Goal: Task Accomplishment & Management: Manage account settings

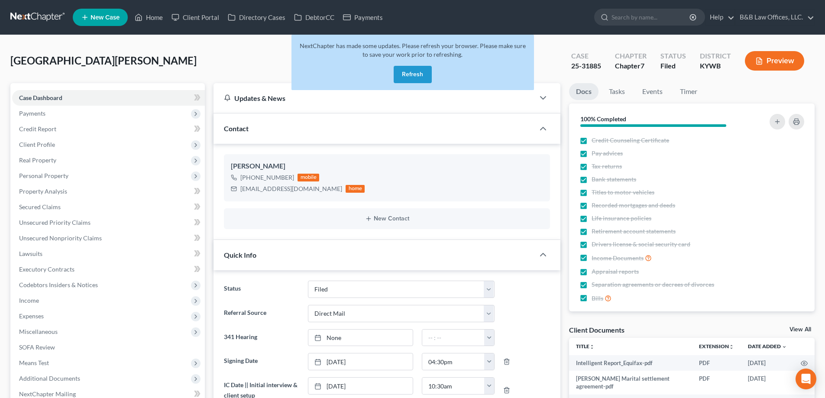
select select "6"
select select "2"
select select "0"
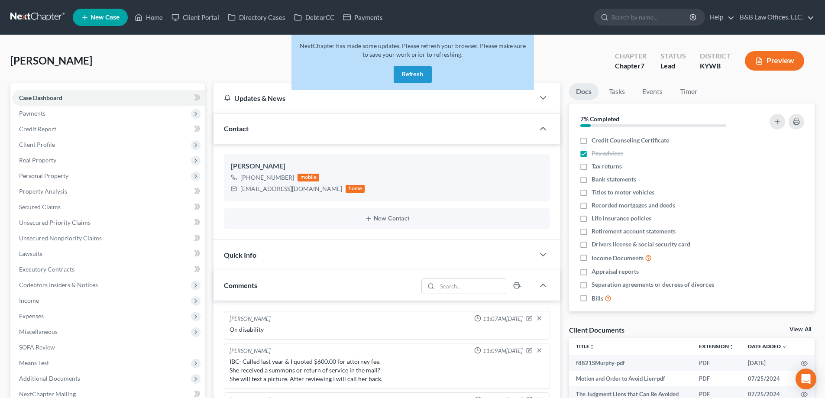
select select "0"
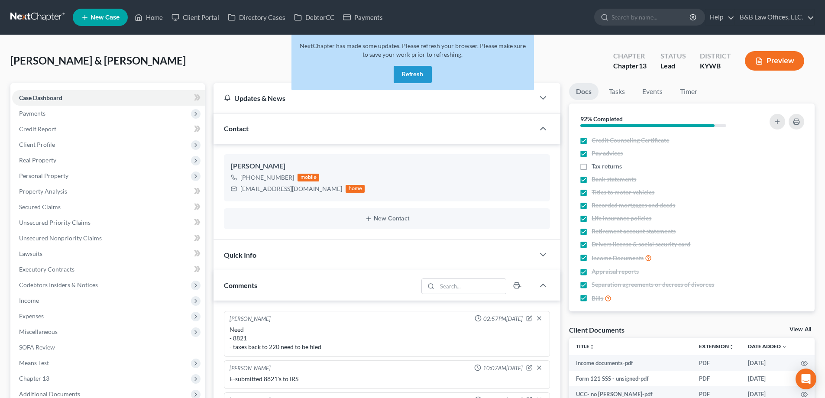
select select "0"
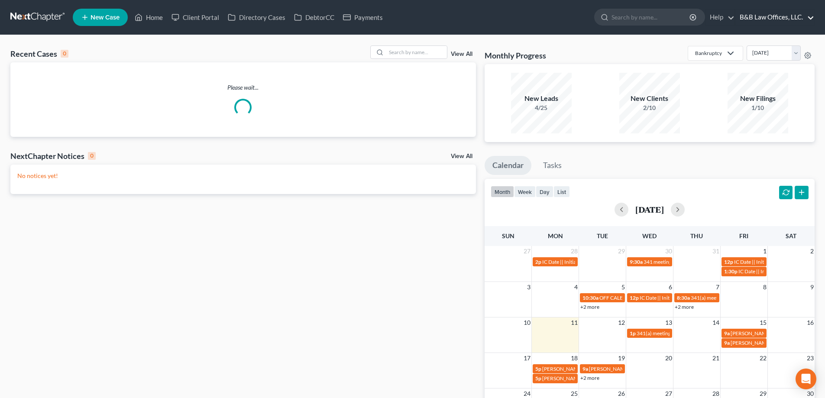
click at [761, 21] on link "B&B Law Offices, LLC." at bounding box center [774, 18] width 79 height 16
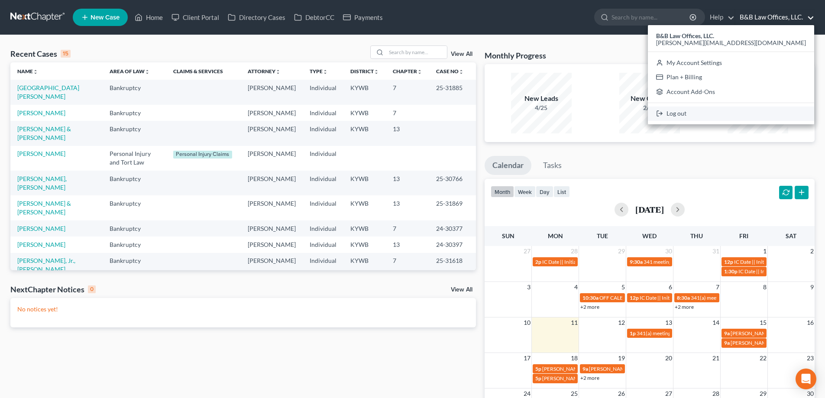
click at [755, 113] on link "Log out" at bounding box center [731, 114] width 166 height 15
